Goal: Information Seeking & Learning: Learn about a topic

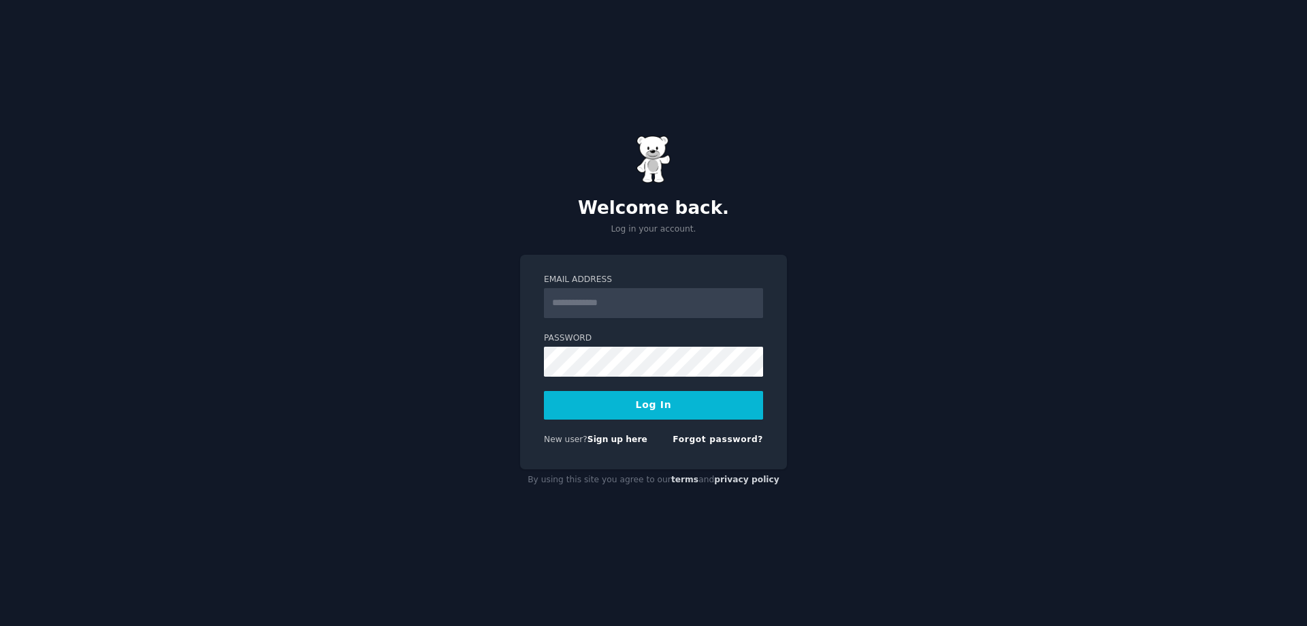
drag, startPoint x: 663, startPoint y: 301, endPoint x: 661, endPoint y: 308, distance: 7.1
click at [661, 307] on input "Email Address" at bounding box center [653, 303] width 219 height 30
type input "**********"
click at [671, 404] on button "Log In" at bounding box center [653, 405] width 219 height 29
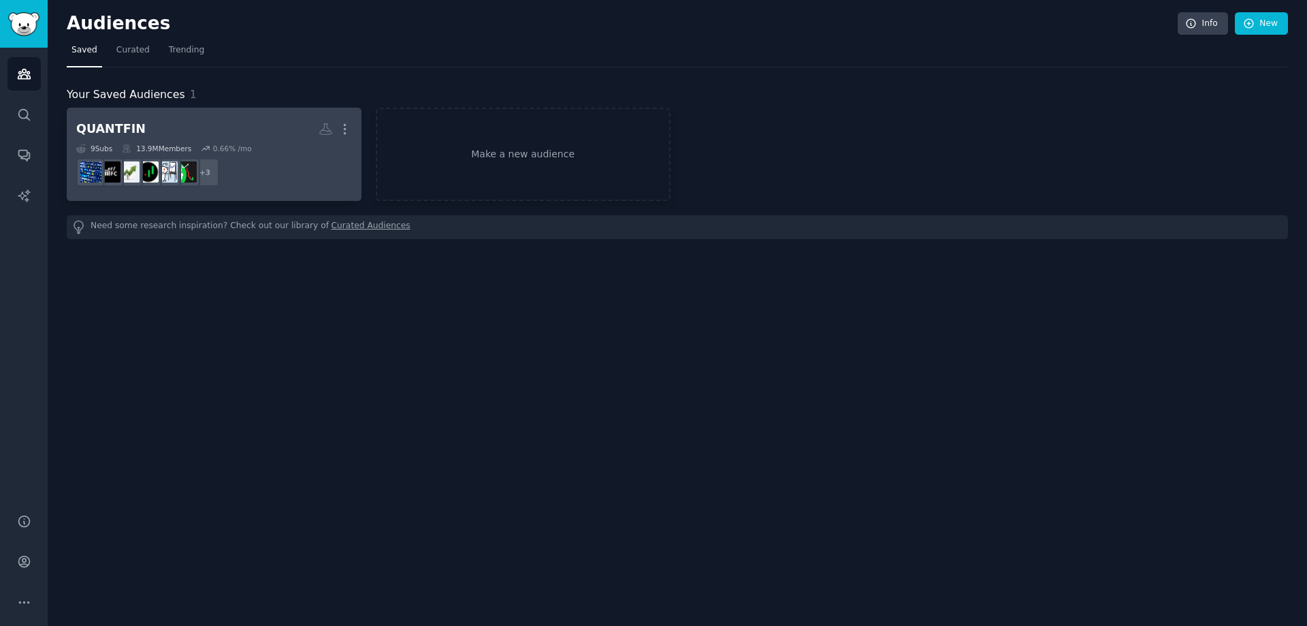
click at [252, 131] on h2 "QUANTFIN More" at bounding box center [214, 129] width 276 height 24
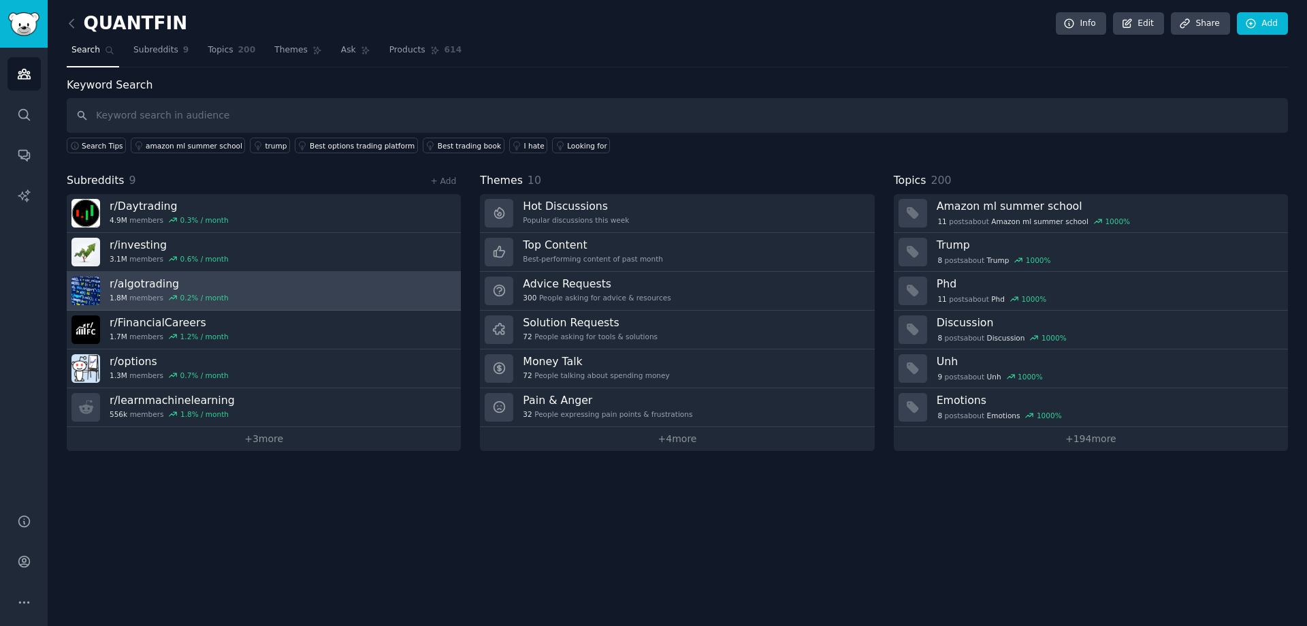
click at [157, 283] on h3 "r/ algotrading" at bounding box center [169, 283] width 119 height 14
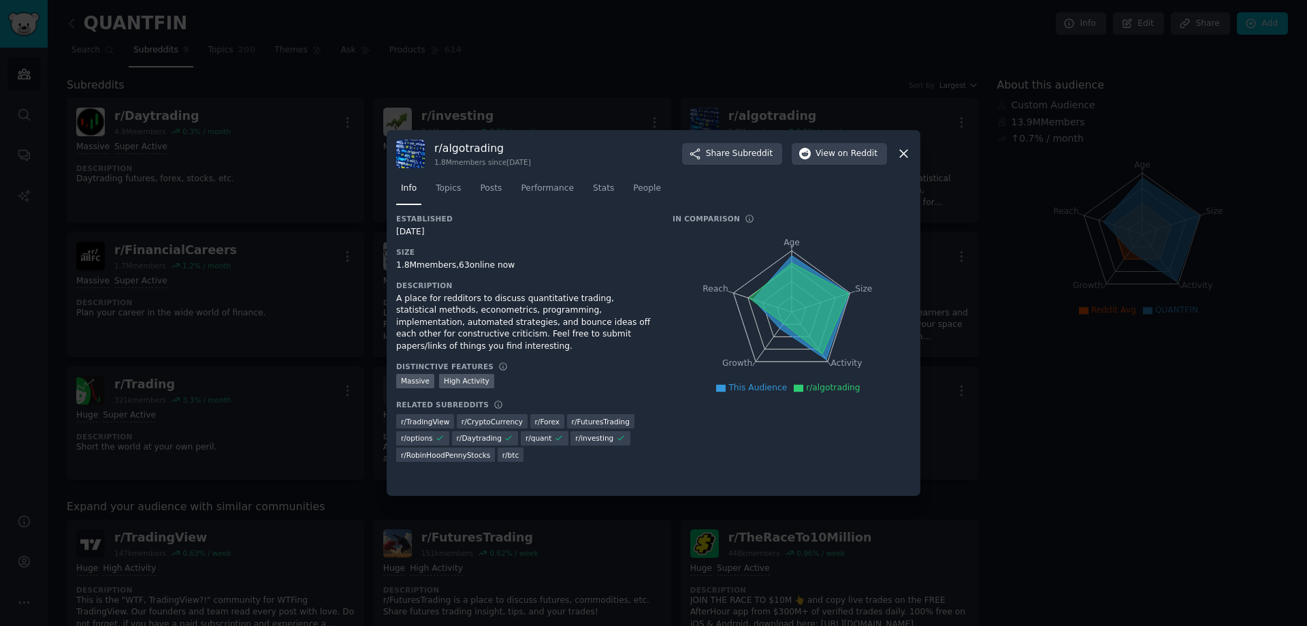
click at [908, 155] on icon at bounding box center [904, 153] width 14 height 14
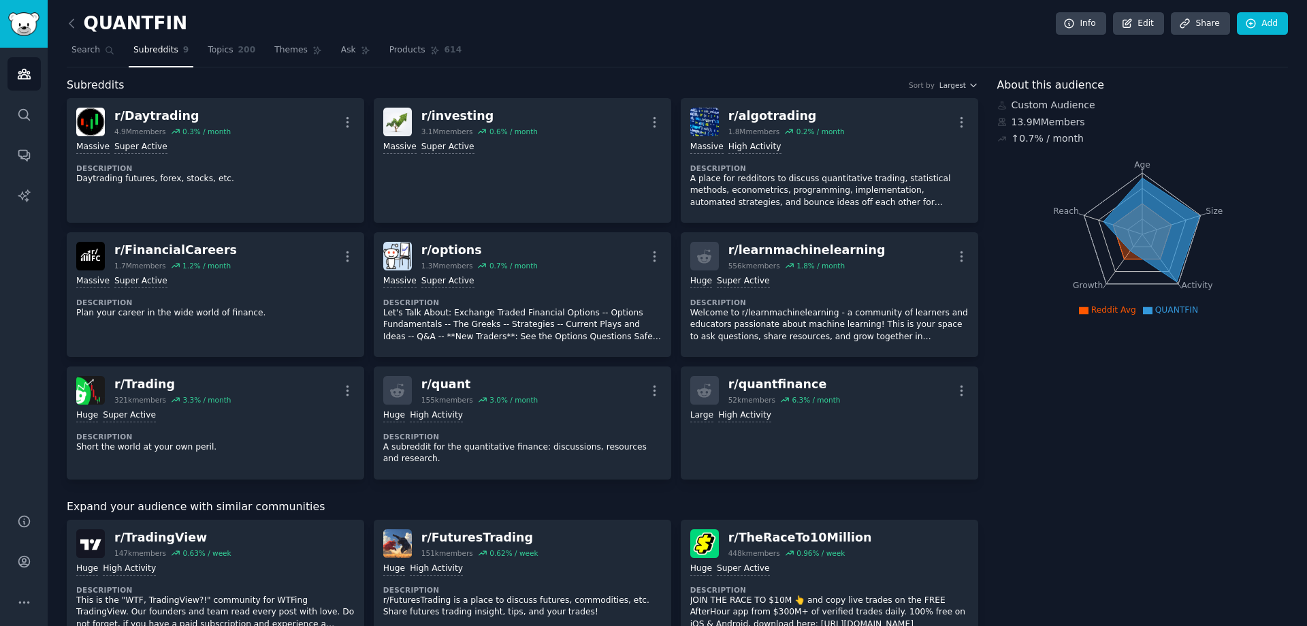
scroll to position [68, 0]
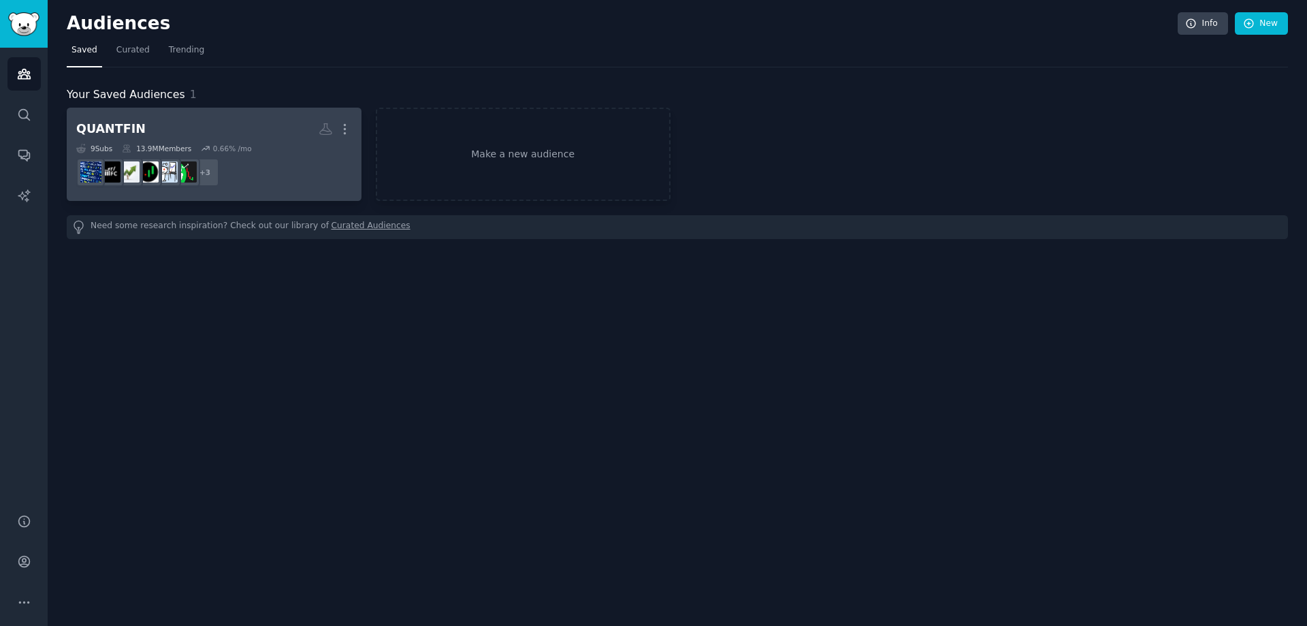
click at [253, 123] on h2 "QUANTFIN More" at bounding box center [214, 129] width 276 height 24
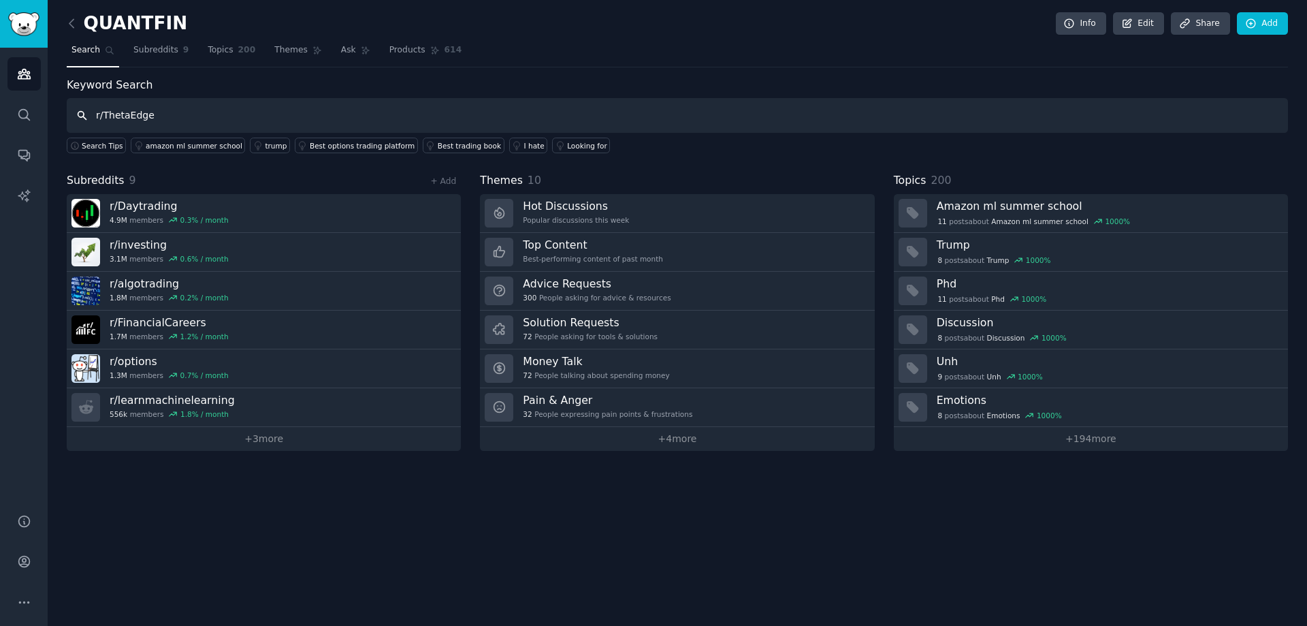
click at [317, 120] on input "r/ThetaEdge" at bounding box center [677, 115] width 1221 height 35
type input "r/ThetaEdge"
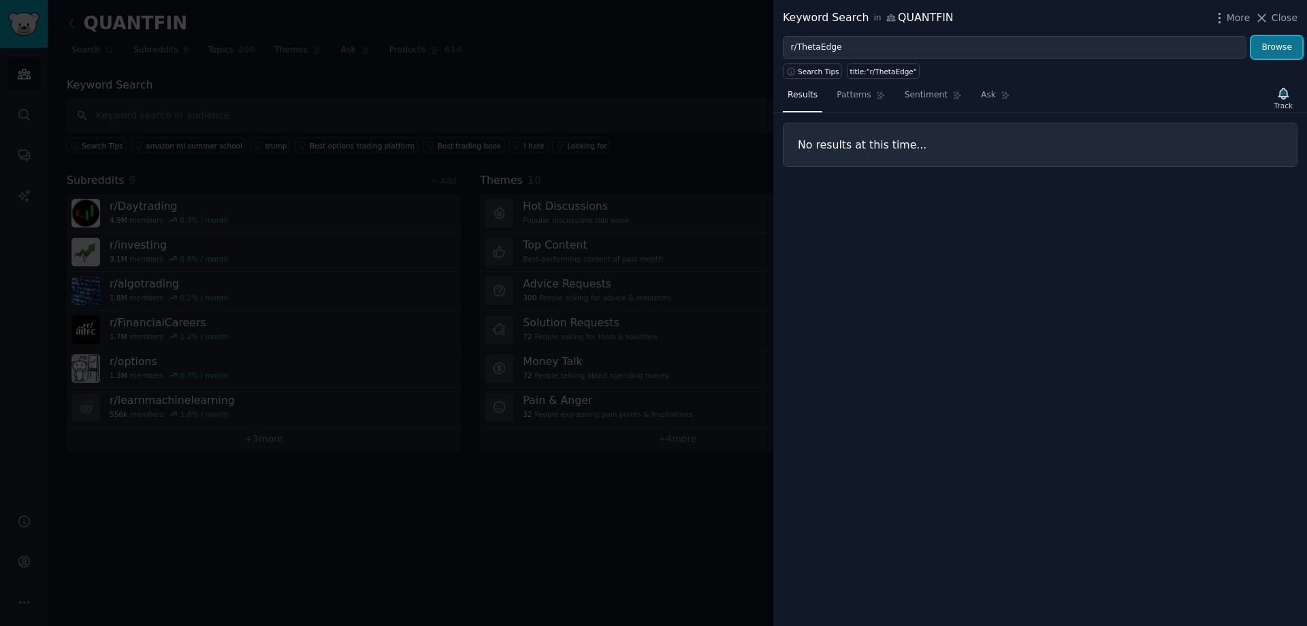
click at [1287, 48] on button "Browse" at bounding box center [1276, 47] width 51 height 23
click at [1282, 18] on span "Close" at bounding box center [1285, 18] width 26 height 14
